Goal: Navigation & Orientation: Find specific page/section

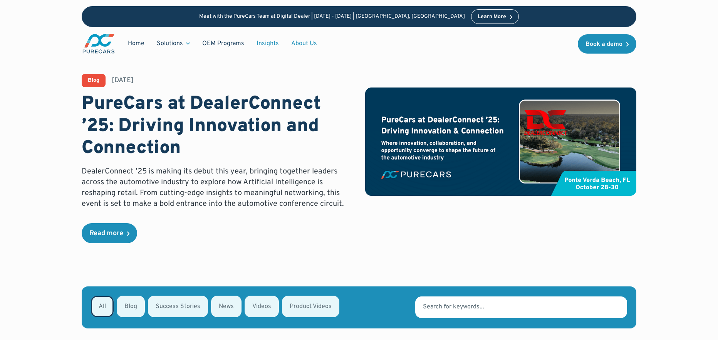
click at [300, 45] on link "About Us" at bounding box center [304, 43] width 38 height 15
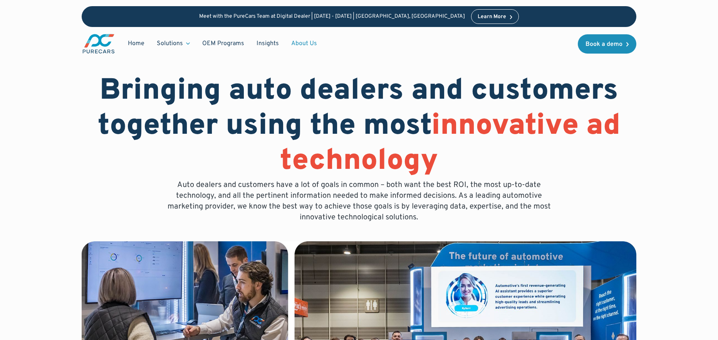
click at [302, 40] on link "About Us" at bounding box center [304, 43] width 38 height 15
click at [255, 41] on link "Insights" at bounding box center [267, 43] width 35 height 15
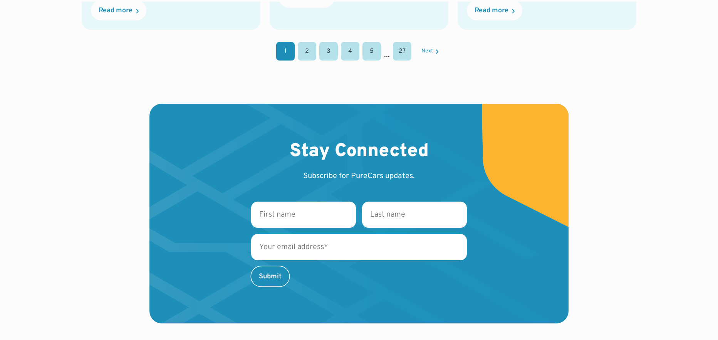
scroll to position [1237, 0]
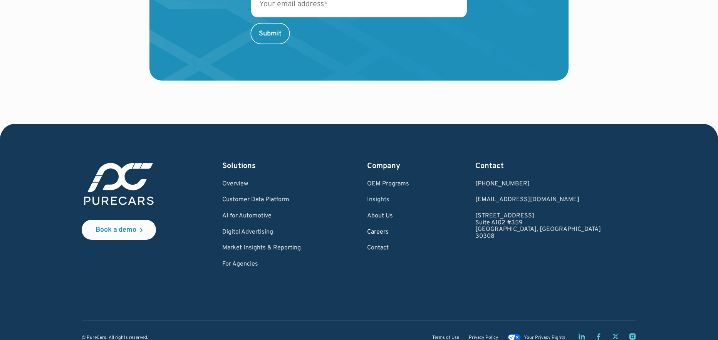
click at [409, 229] on link "Careers" at bounding box center [388, 232] width 42 height 7
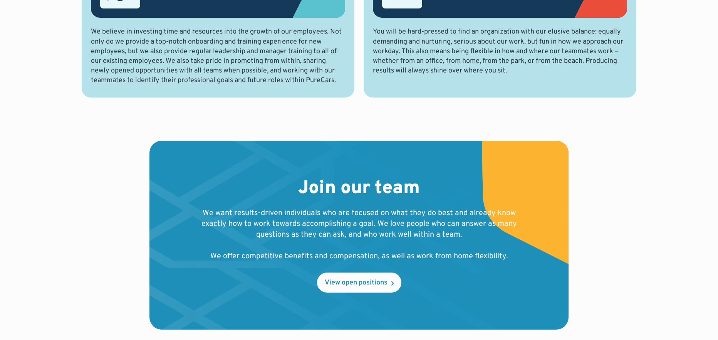
scroll to position [801, 0]
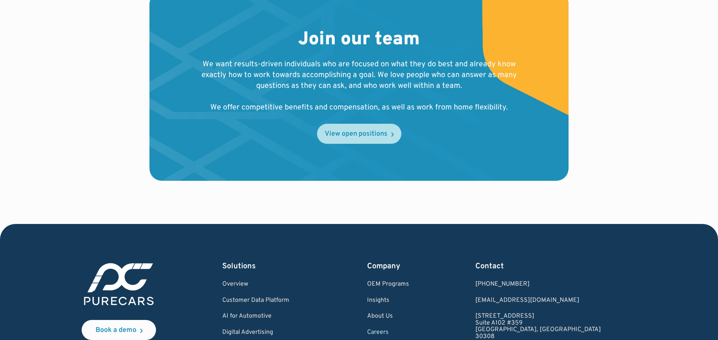
click at [344, 132] on div "View open positions" at bounding box center [356, 134] width 63 height 7
